Goal: Task Accomplishment & Management: Manage account settings

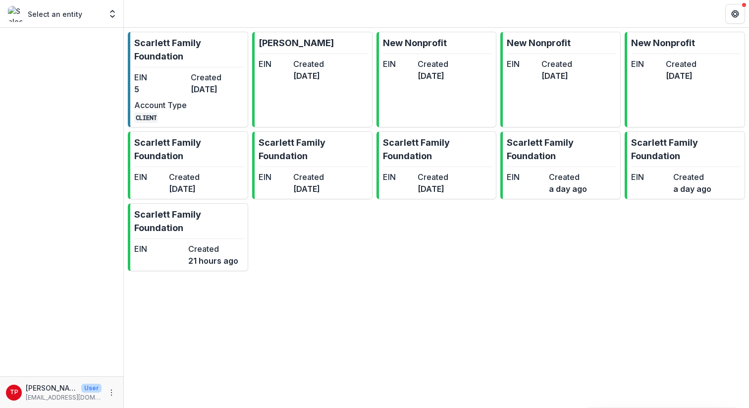
click at [55, 18] on p "Select an entity" at bounding box center [55, 14] width 54 height 10
click at [113, 15] on icon "Open entity switcher" at bounding box center [113, 14] width 10 height 10
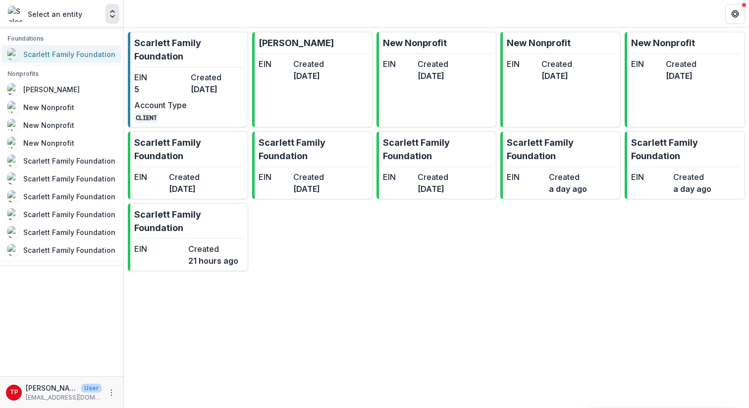
click at [59, 53] on div "Scarlett Family Foundation" at bounding box center [69, 54] width 92 height 10
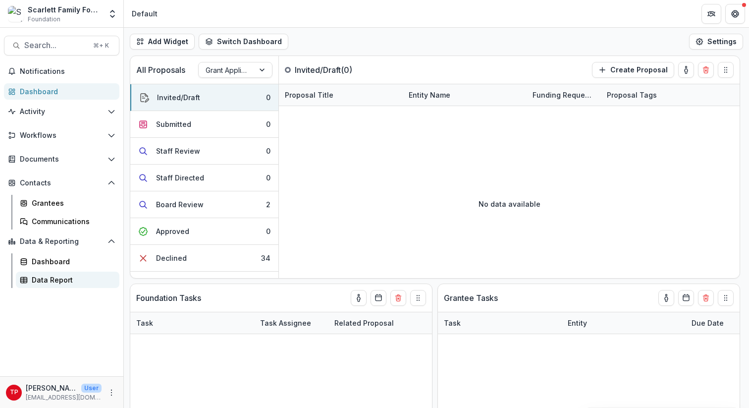
click at [52, 281] on div "Data Report" at bounding box center [72, 279] width 80 height 10
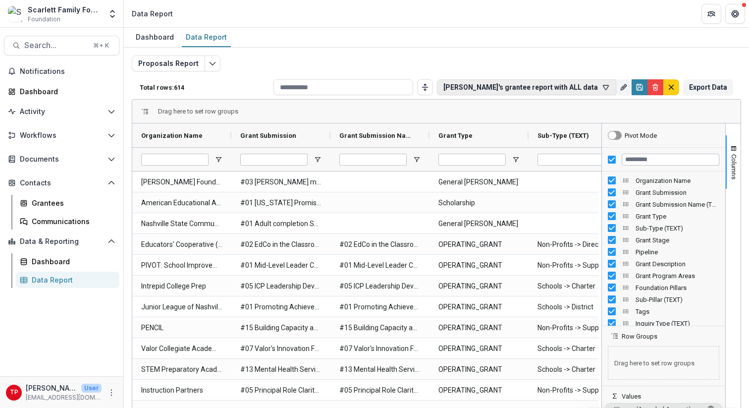
click at [554, 89] on button "[PERSON_NAME]'s grantee report with ALL data" at bounding box center [526, 87] width 179 height 16
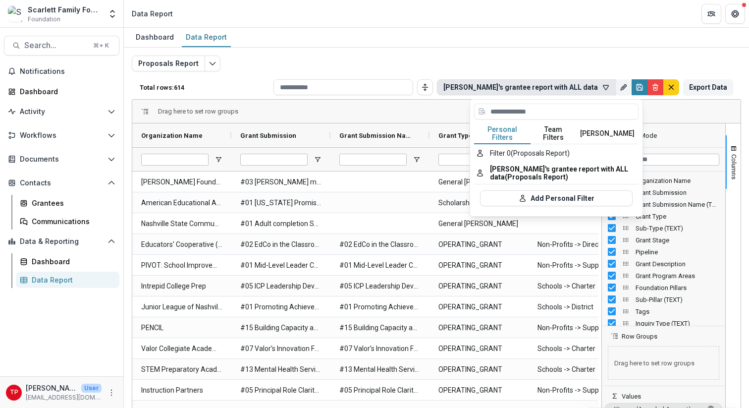
click at [591, 51] on div "Proposals Report Total rows: 614 [PERSON_NAME]'s grantee report with ALL data P…" at bounding box center [436, 235] width 625 height 375
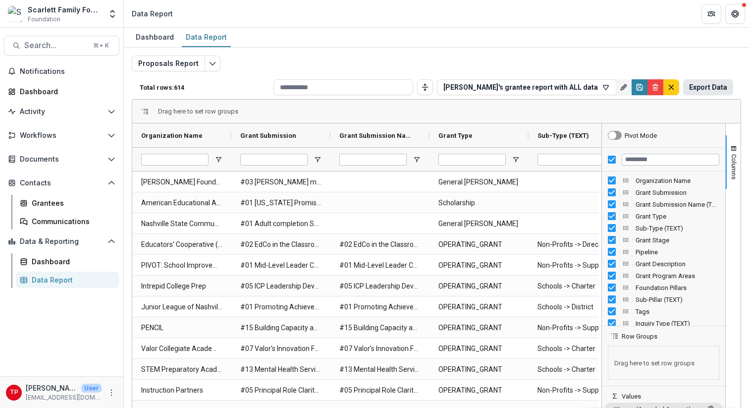
click at [713, 88] on button "Export Data" at bounding box center [708, 87] width 50 height 16
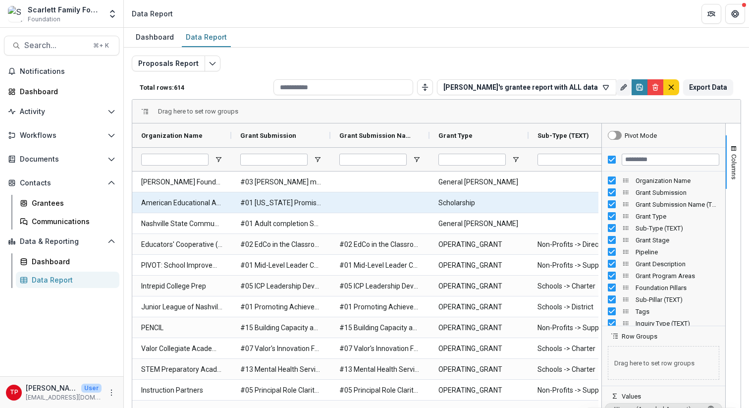
click at [188, 203] on Name-651 "American Educational Assistance Program (ISTS Gap scholarship) (in-active)" at bounding box center [181, 203] width 81 height 20
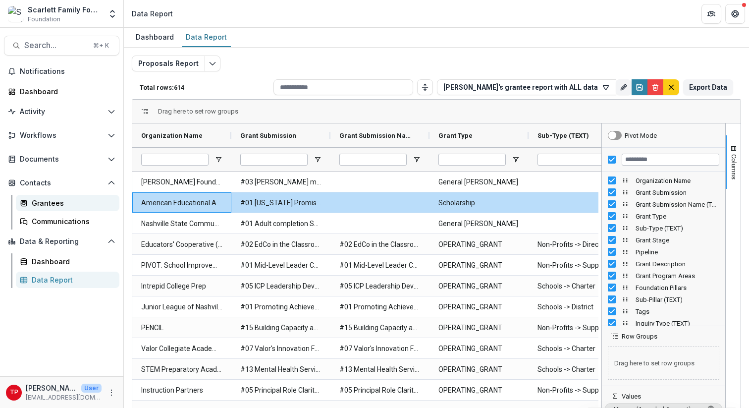
click at [42, 201] on div "Grantees" at bounding box center [72, 203] width 80 height 10
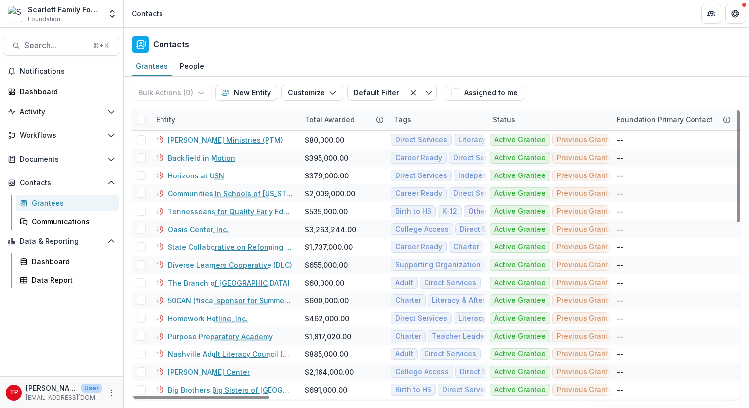
click at [209, 120] on div "Entity" at bounding box center [224, 119] width 149 height 21
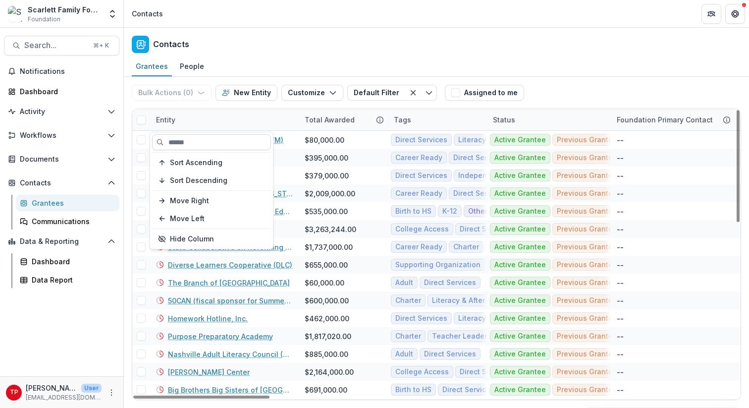
click at [202, 141] on input at bounding box center [211, 142] width 119 height 16
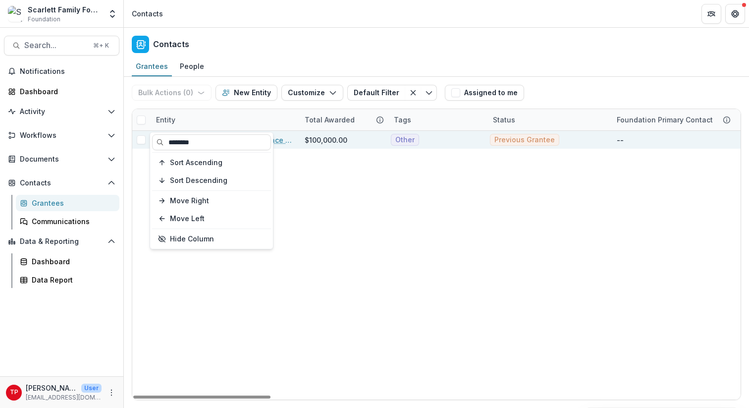
type input "********"
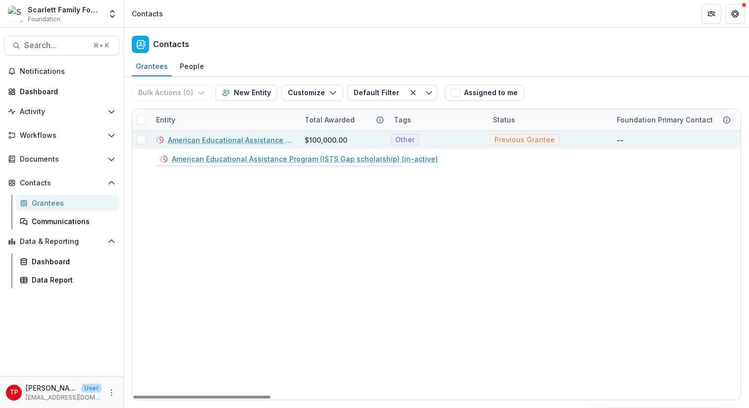
click at [279, 139] on link "American Educational Assistance Program (ISTS Gap scholarship) (in-active)" at bounding box center [230, 140] width 125 height 10
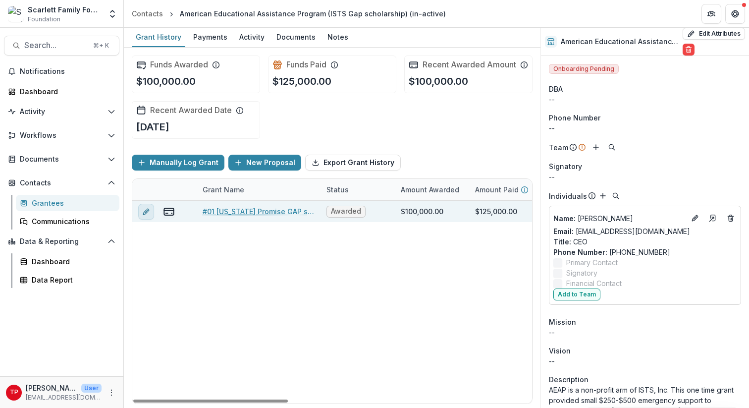
click at [148, 215] on icon "edit" at bounding box center [146, 212] width 8 height 8
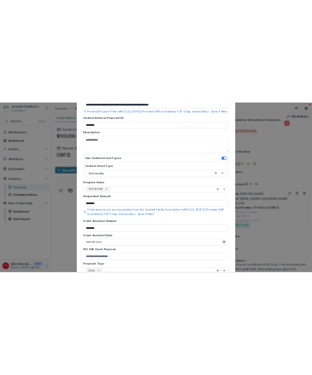
scroll to position [108, 0]
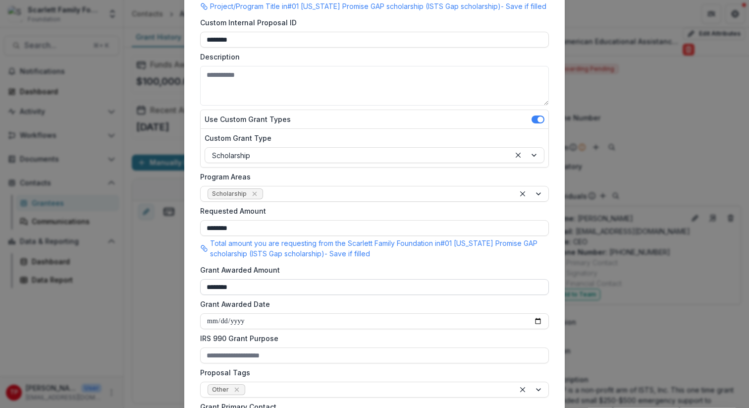
click at [220, 288] on input "********" at bounding box center [374, 287] width 349 height 16
type input "********"
